Goal: Task Accomplishment & Management: Complete application form

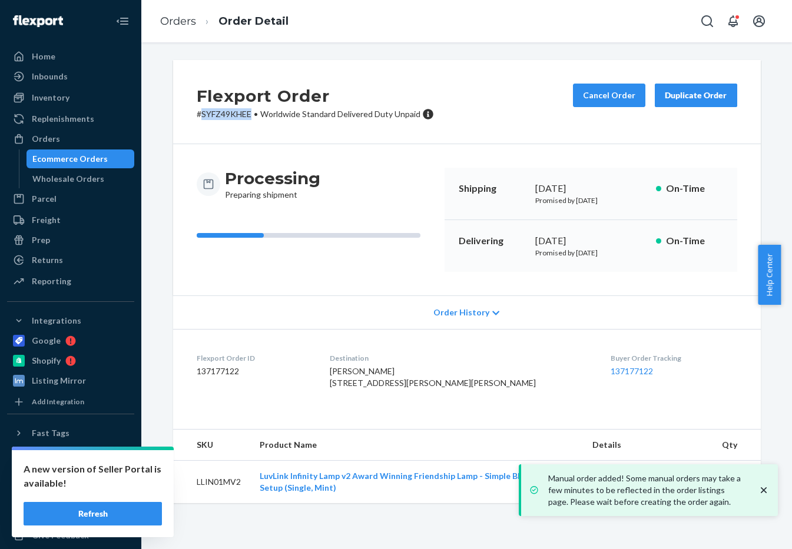
click at [61, 133] on div "Orders" at bounding box center [70, 139] width 125 height 16
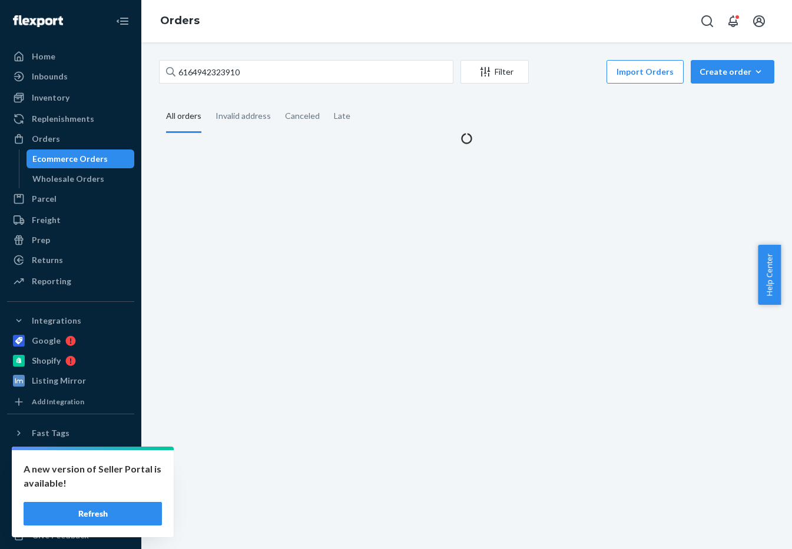
click at [247, 57] on div "6164942323910 Filter Import Orders Create order Ecommerce order Removal order A…" at bounding box center [466, 295] width 650 height 507
drag, startPoint x: 247, startPoint y: 57, endPoint x: 256, endPoint y: 68, distance: 14.2
click at [256, 68] on div "6164942323910 Filter Import Orders Create order Ecommerce order Removal order A…" at bounding box center [466, 295] width 650 height 507
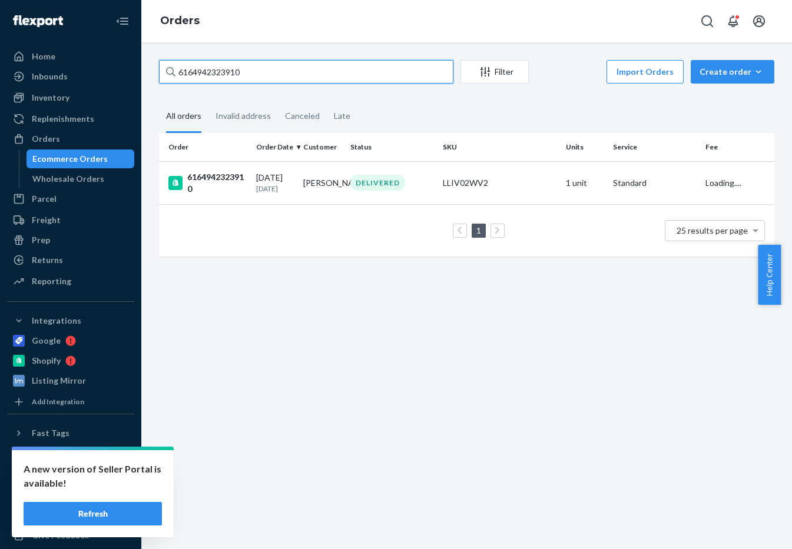
click at [256, 68] on input "6164942323910" at bounding box center [306, 72] width 294 height 24
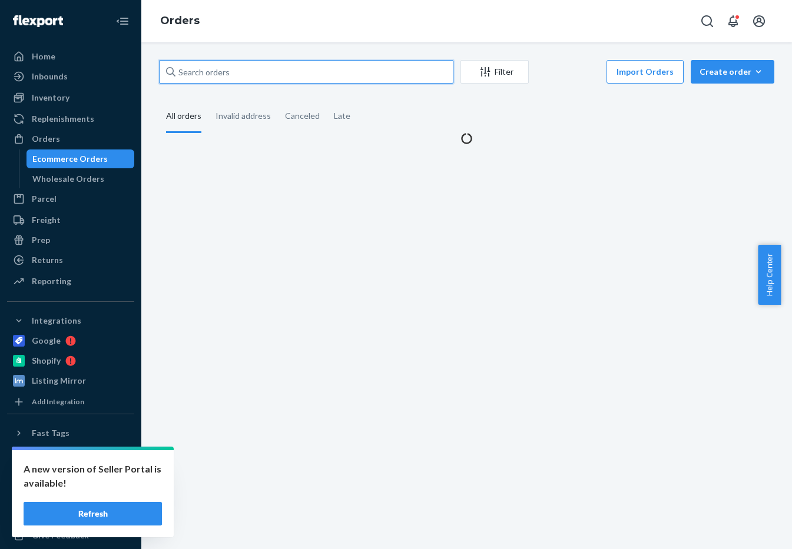
paste input "6312524775622"
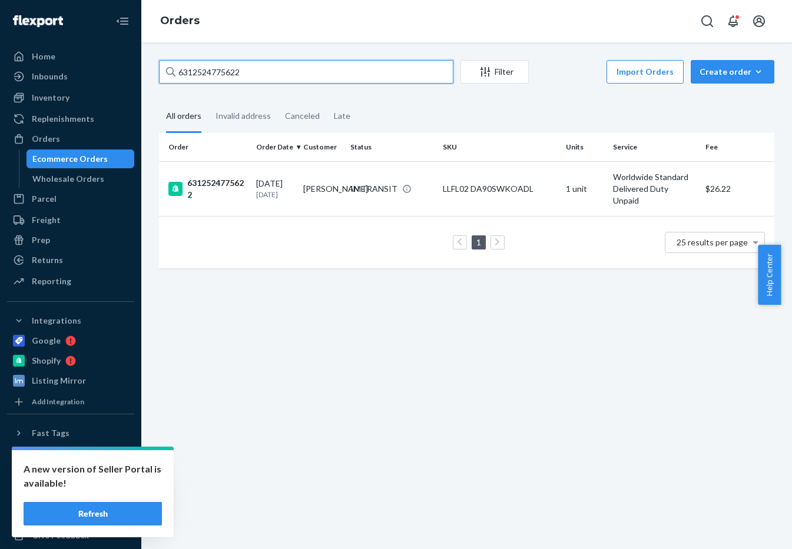
type input "6312524775622"
click at [312, 169] on td "[PERSON_NAME]" at bounding box center [321, 188] width 47 height 55
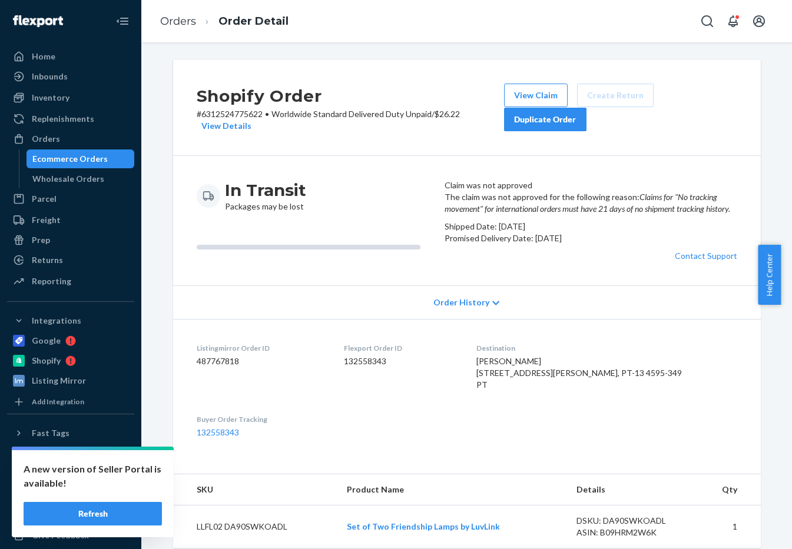
click at [470, 308] on span "Order History" at bounding box center [461, 303] width 56 height 12
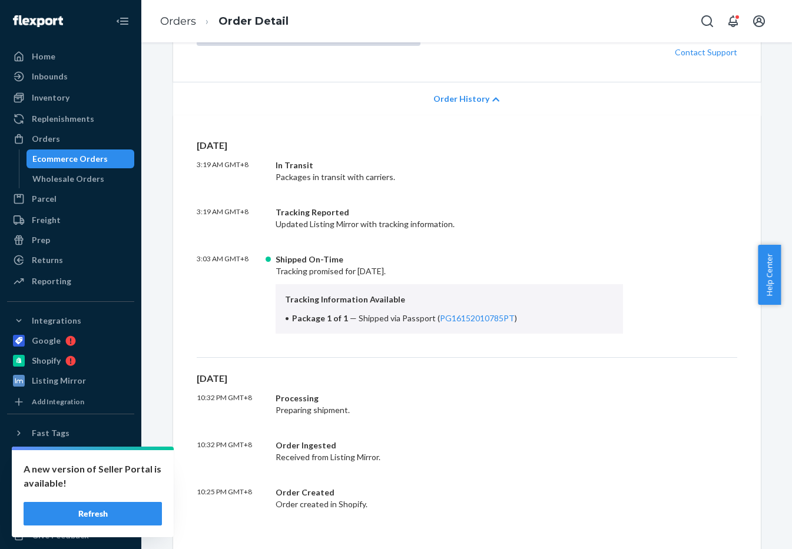
scroll to position [277, 0]
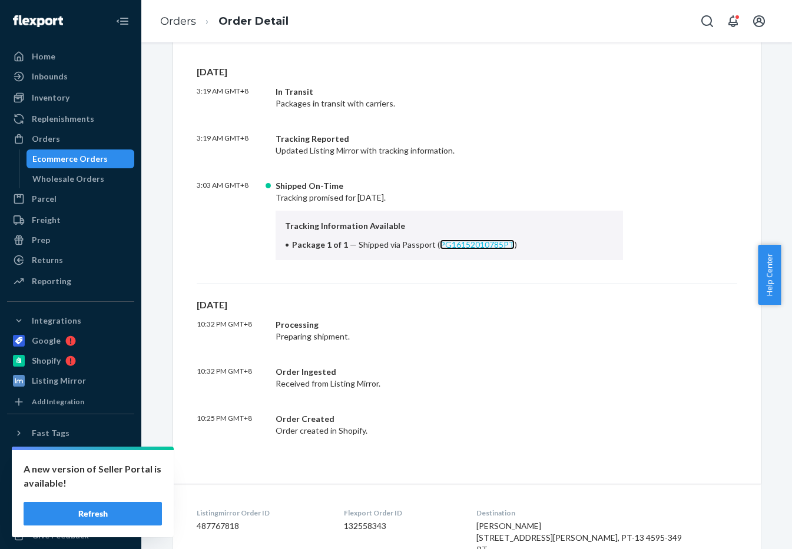
click at [483, 250] on link "PG16152010785PT" at bounding box center [477, 245] width 75 height 10
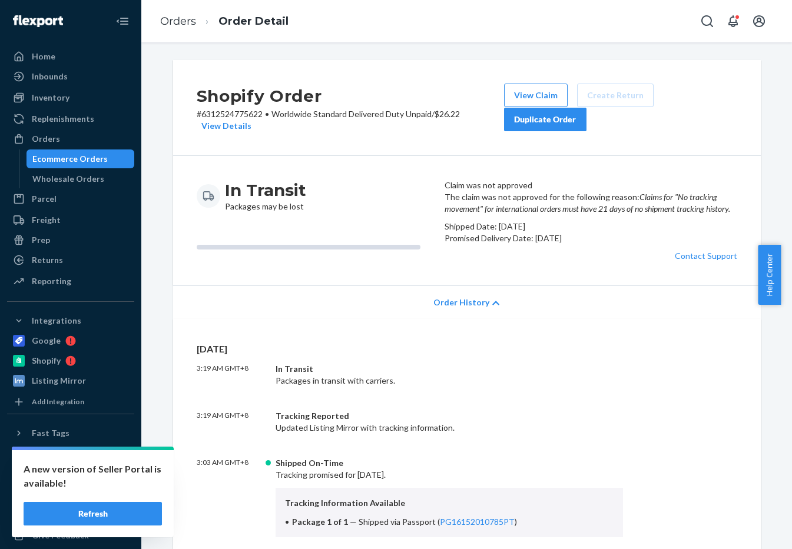
click at [539, 115] on div "Duplicate Order" at bounding box center [545, 120] width 62 height 12
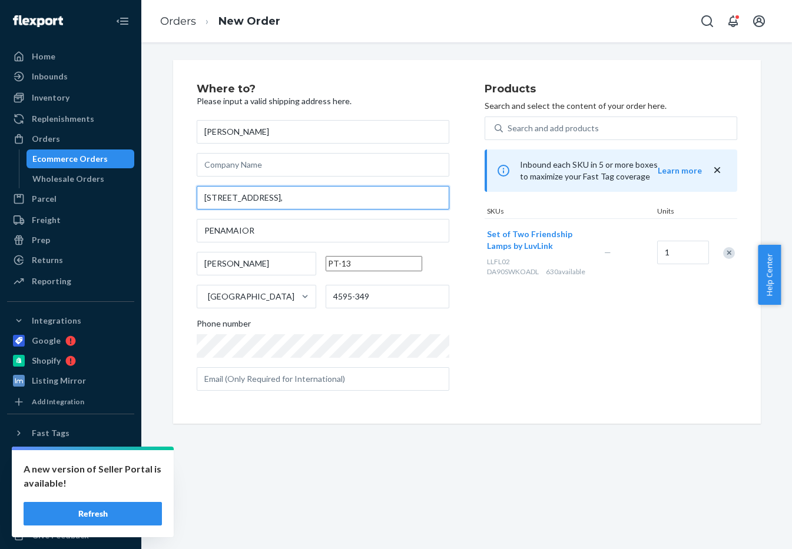
click at [235, 198] on input "[STREET_ADDRESS]," at bounding box center [323, 198] width 253 height 24
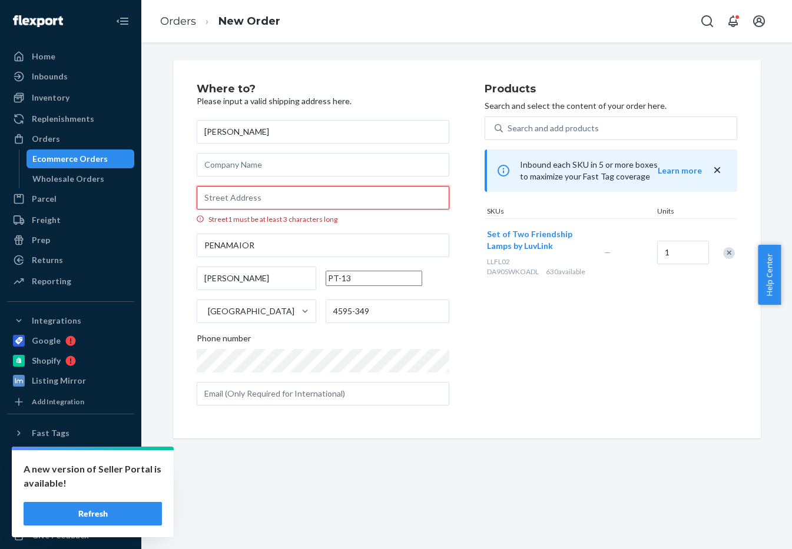
paste input "[STREET_ADDRESS][US_STATE]"
type input "[STREET_ADDRESS]"
type input "72"
type input "[GEOGRAPHIC_DATA]"
type input "27612"
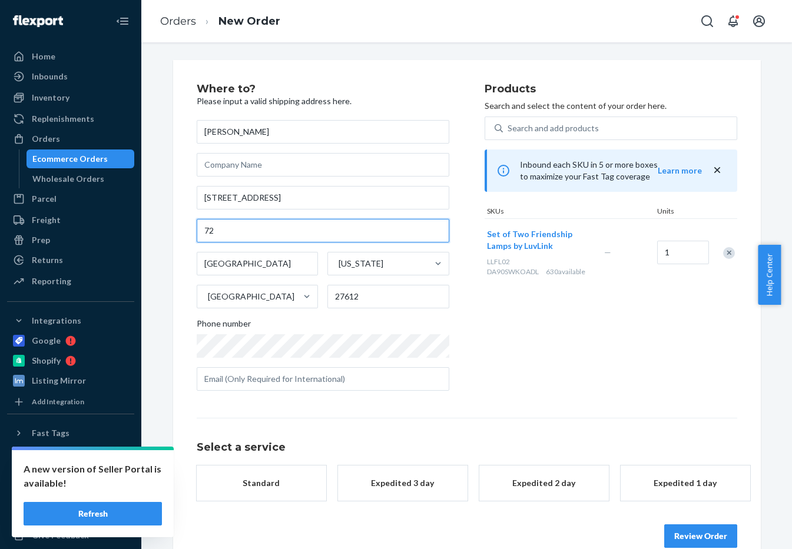
click at [287, 232] on input "72" at bounding box center [323, 231] width 253 height 24
drag, startPoint x: 287, startPoint y: 232, endPoint x: 165, endPoint y: 270, distance: 127.1
click at [165, 270] on div "Where to? Please input a valid shipping address here. [PERSON_NAME] [STREET_ADD…" at bounding box center [466, 321] width 605 height 523
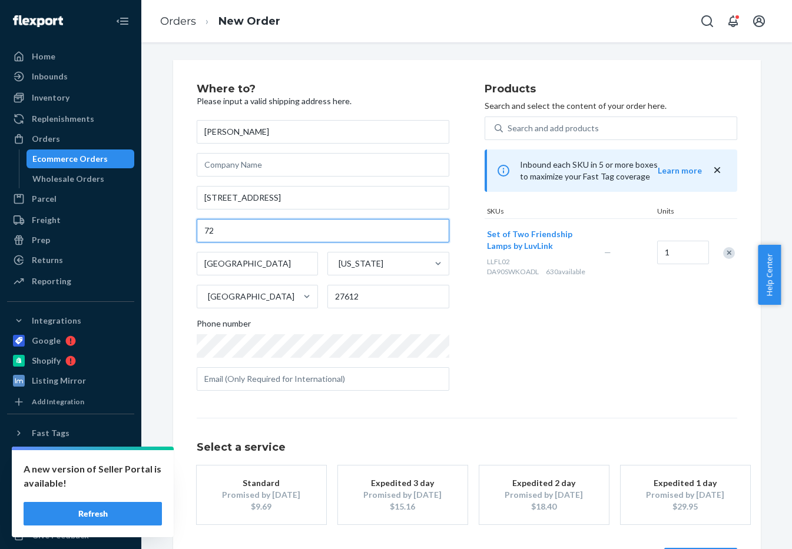
paste input "[STREET_ADDRESS][US_STATE]"
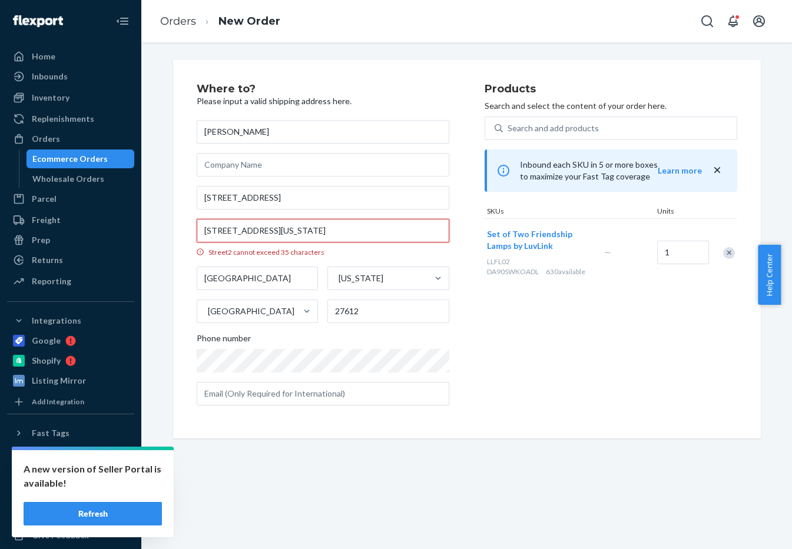
drag, startPoint x: 224, startPoint y: 228, endPoint x: 165, endPoint y: 231, distance: 59.0
click at [165, 231] on div "Where to? Please input a valid shipping address here. [PERSON_NAME] [STREET_ADD…" at bounding box center [466, 249] width 605 height 378
drag, startPoint x: 225, startPoint y: 228, endPoint x: 418, endPoint y: 236, distance: 193.8
click at [418, 236] on input "Apt [STREET_ADDRESS][US_STATE]" at bounding box center [323, 231] width 253 height 24
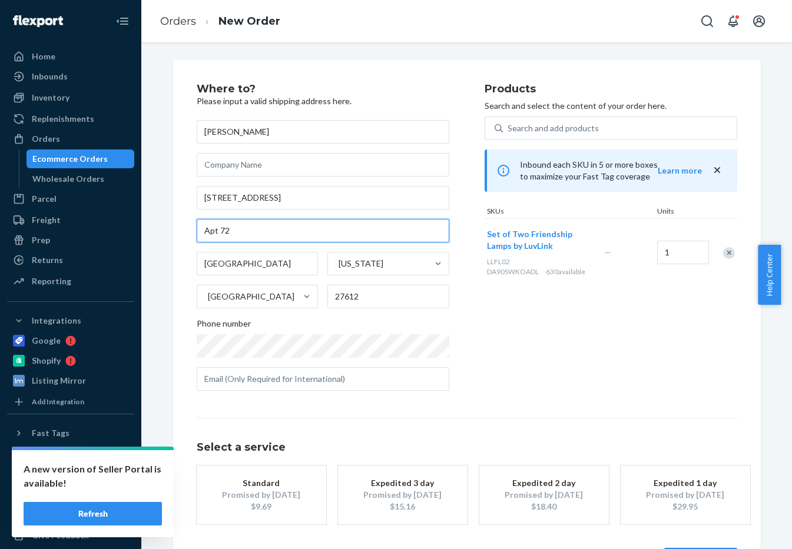
type input "Apt 72"
click at [255, 470] on button "Standard Promised by [DATE] $9.69" at bounding box center [261, 495] width 129 height 59
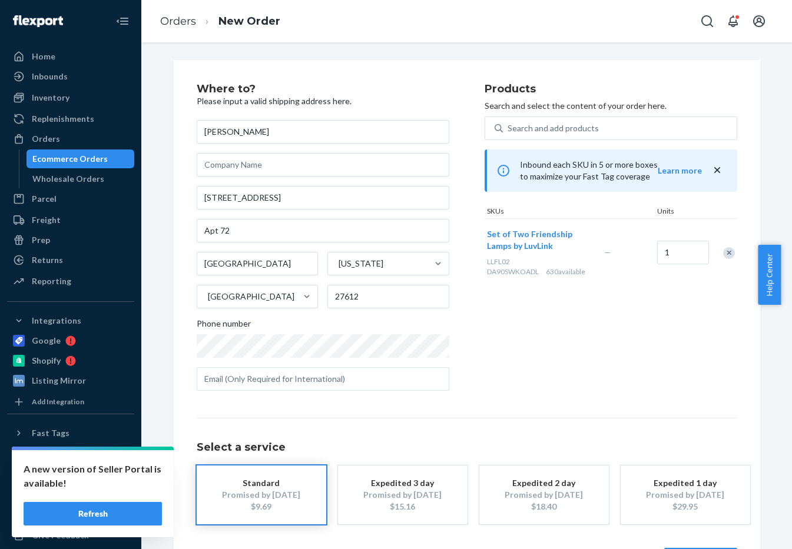
click at [255, 470] on button "Standard Promised by [DATE] $9.69" at bounding box center [261, 495] width 129 height 59
click at [518, 368] on div "Products Search and select the content of your order here. Search and add produ…" at bounding box center [610, 242] width 253 height 317
click at [287, 474] on button "Standard Promised by [DATE] $9.69" at bounding box center [261, 495] width 129 height 59
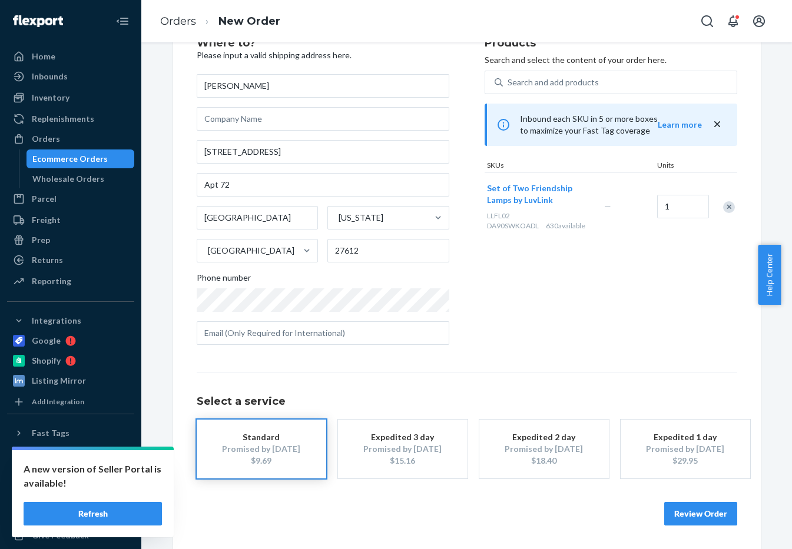
scroll to position [45, 0]
click at [696, 507] on button "Review Order" at bounding box center [700, 515] width 73 height 24
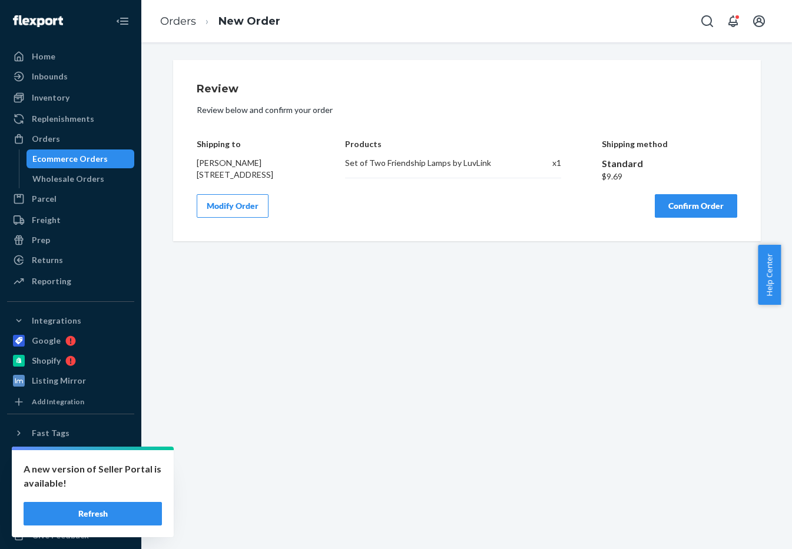
click at [692, 218] on button "Confirm Order" at bounding box center [696, 206] width 82 height 24
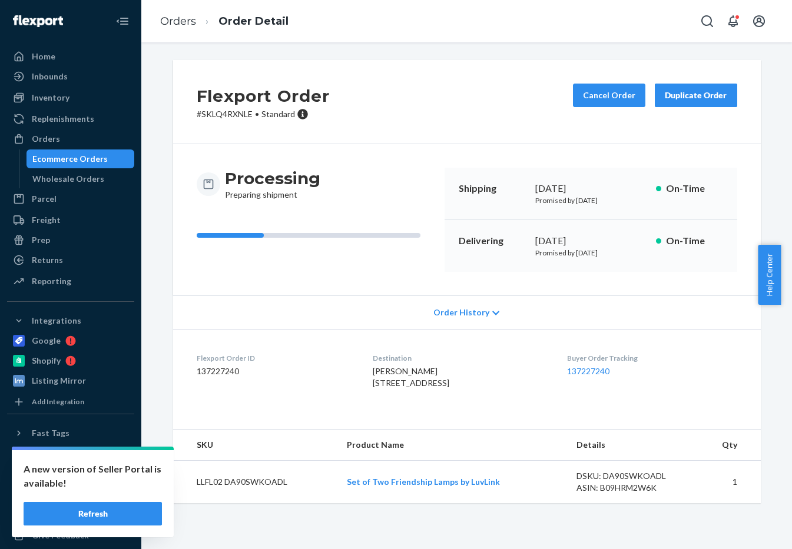
click at [217, 114] on p "# SKLQ4RXNLE • Standard" at bounding box center [263, 114] width 133 height 12
copy p "SKLQ4RXNLE"
